Goal: Task Accomplishment & Management: Understand process/instructions

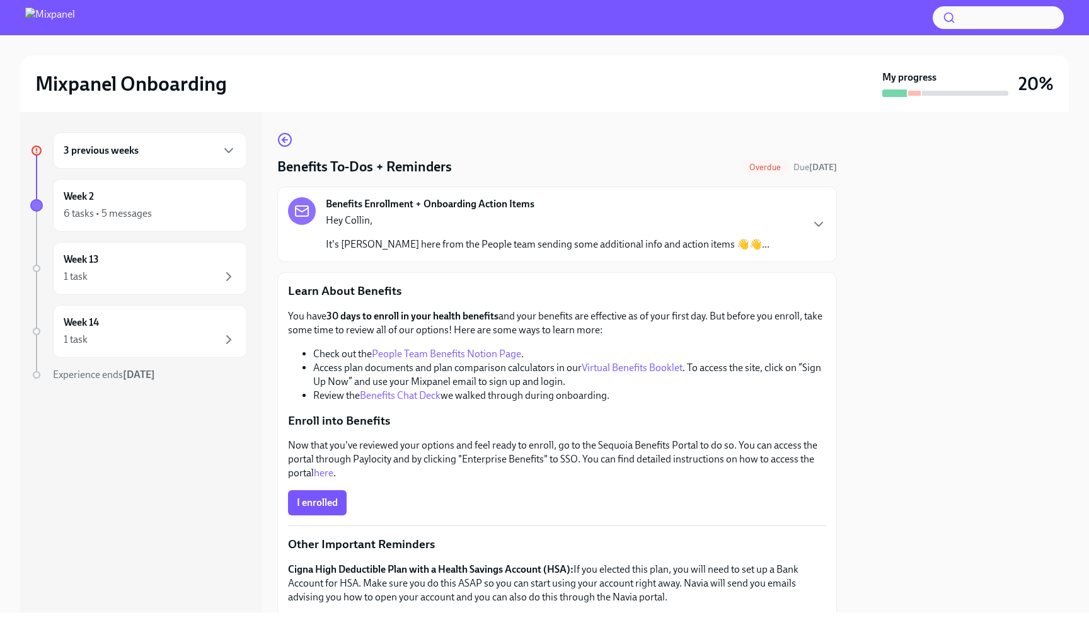
click at [156, 138] on div "3 previous weeks" at bounding box center [150, 150] width 194 height 37
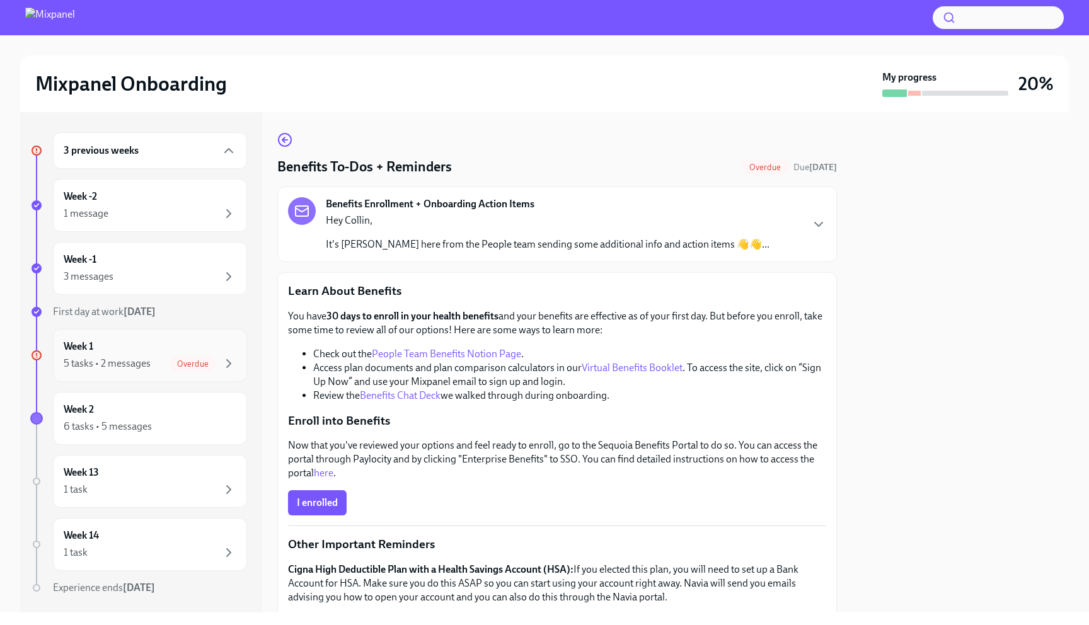
click at [194, 354] on div "Week 1 5 tasks • 2 messages Overdue" at bounding box center [150, 356] width 173 height 32
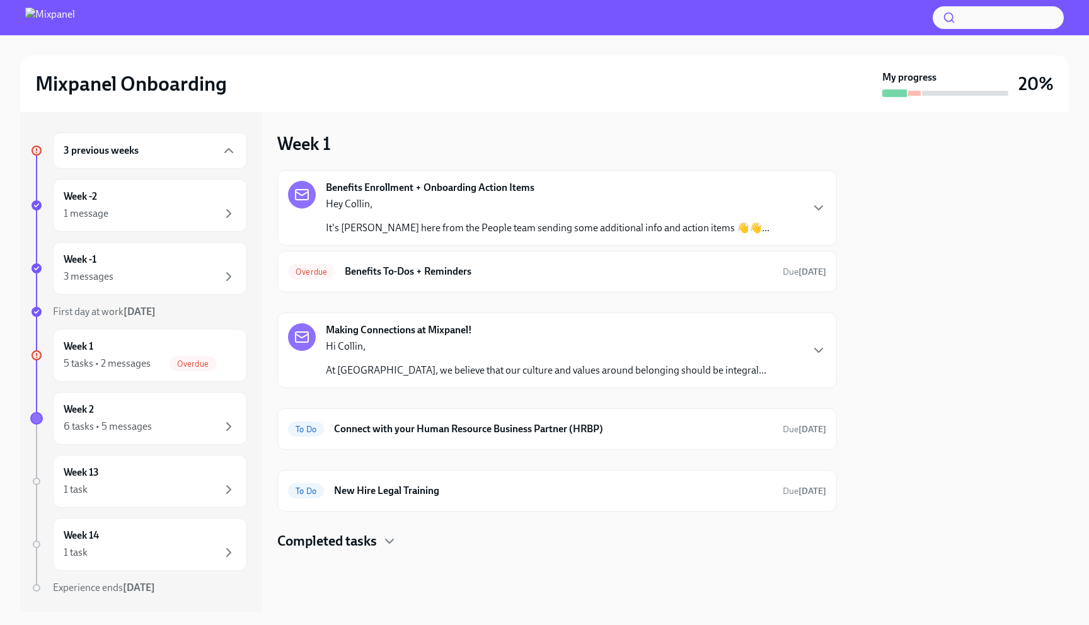
click at [418, 210] on p "Hey Collin," at bounding box center [548, 204] width 444 height 14
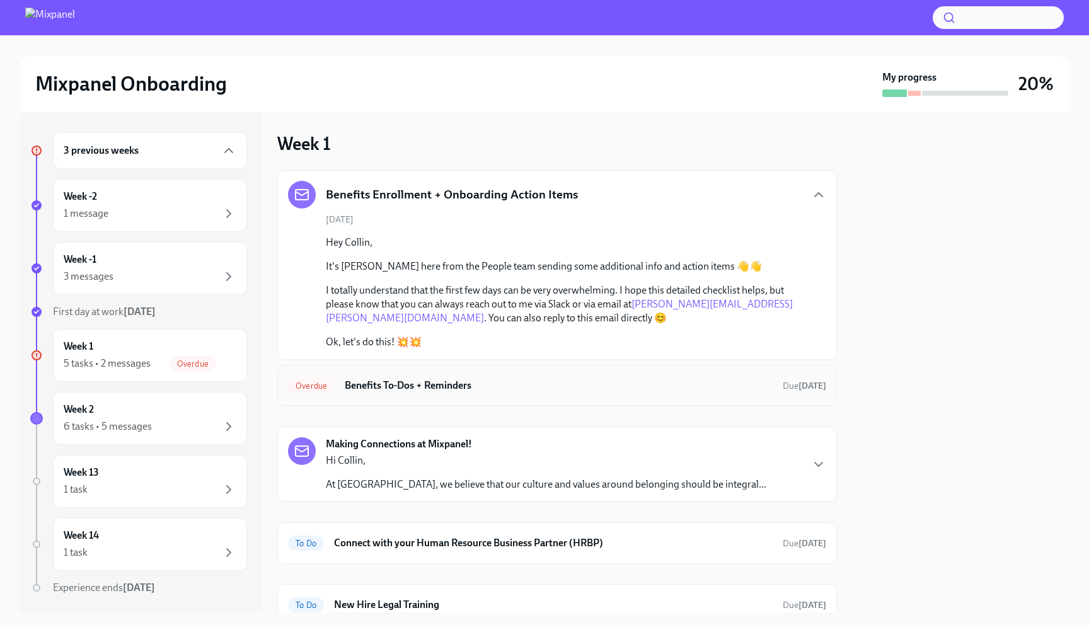
click at [539, 383] on h6 "Benefits To-Dos + Reminders" at bounding box center [559, 386] width 428 height 14
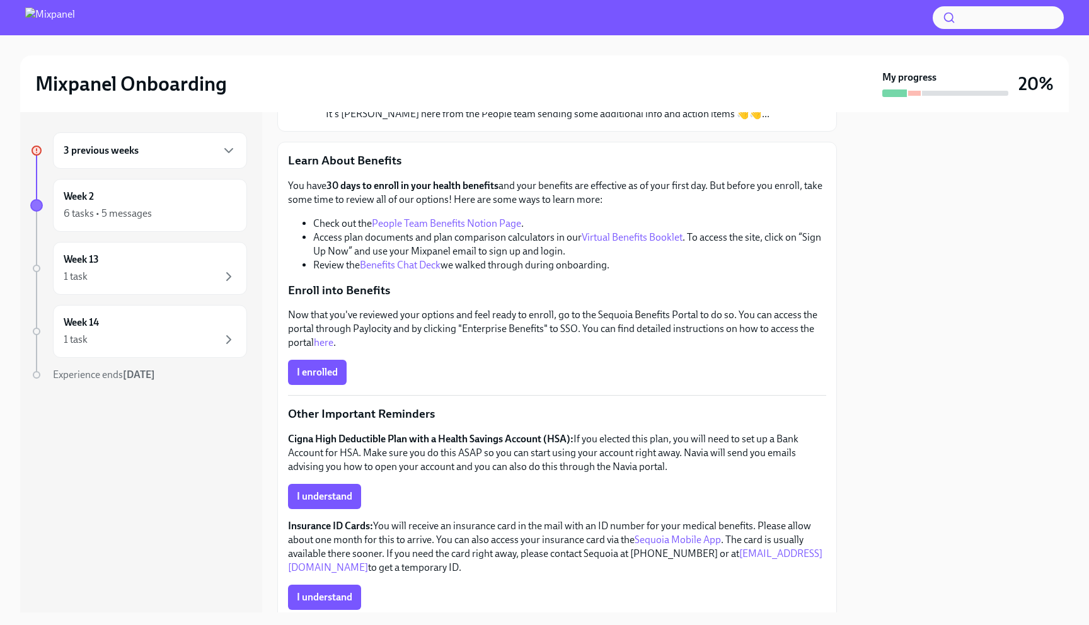
scroll to position [131, 0]
click at [326, 340] on link "here" at bounding box center [324, 342] width 20 height 12
